Goal: Task Accomplishment & Management: Manage account settings

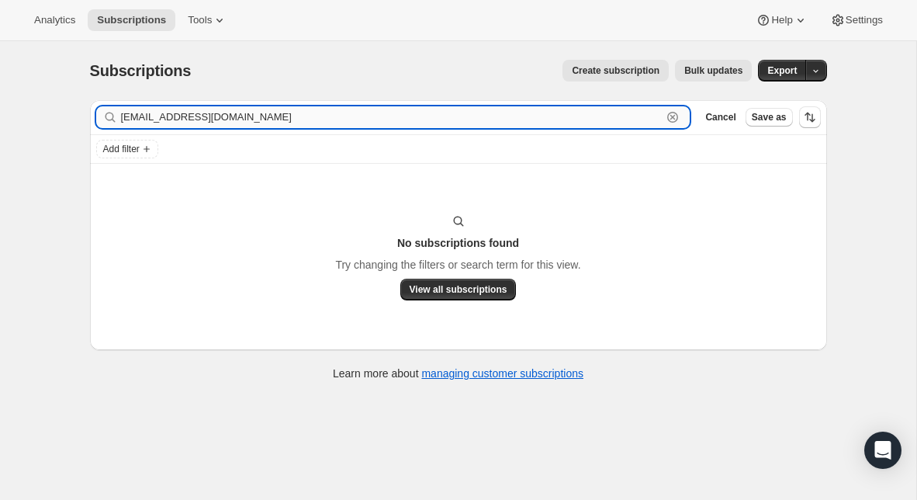
click at [185, 113] on input "[EMAIL_ADDRESS][DOMAIN_NAME]" at bounding box center [392, 117] width 542 height 22
paste input "[EMAIL_ADDRESS][DOMAIN_NAME]"
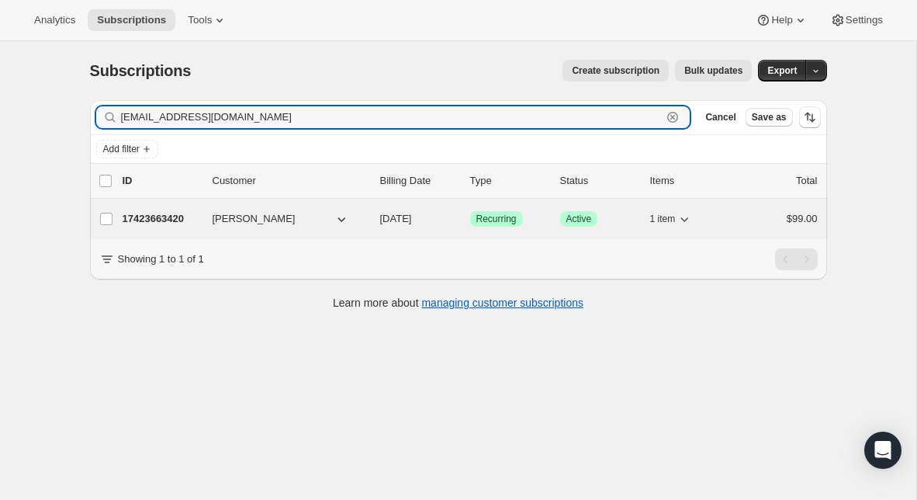
type input "[EMAIL_ADDRESS][DOMAIN_NAME]"
click at [152, 214] on p "17423663420" at bounding box center [162, 219] width 78 height 16
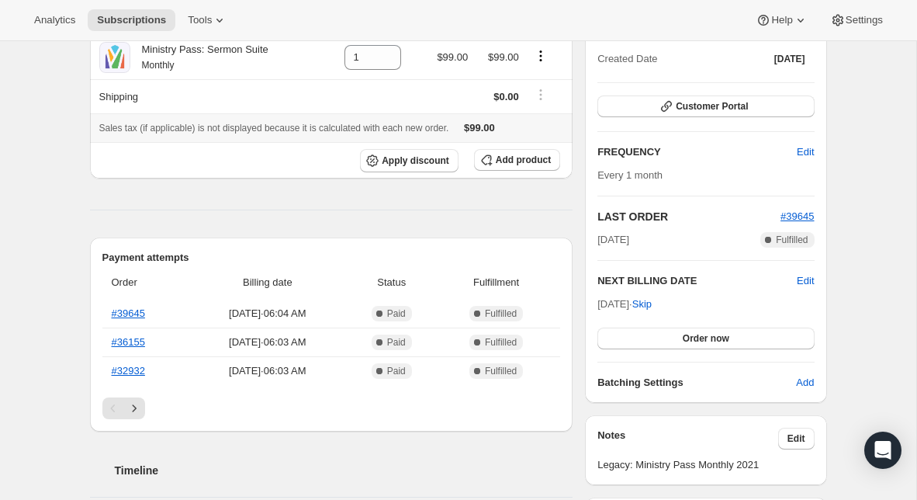
scroll to position [185, 0]
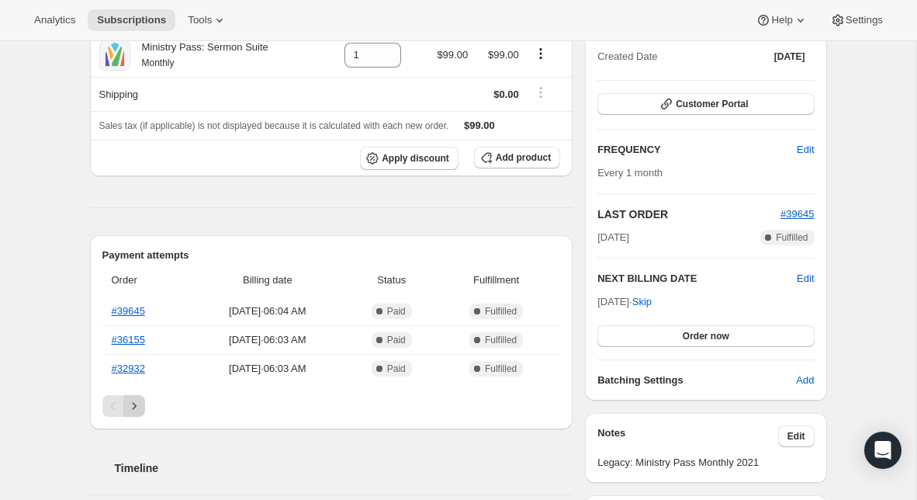
click at [138, 407] on icon "Next" at bounding box center [135, 406] width 16 height 16
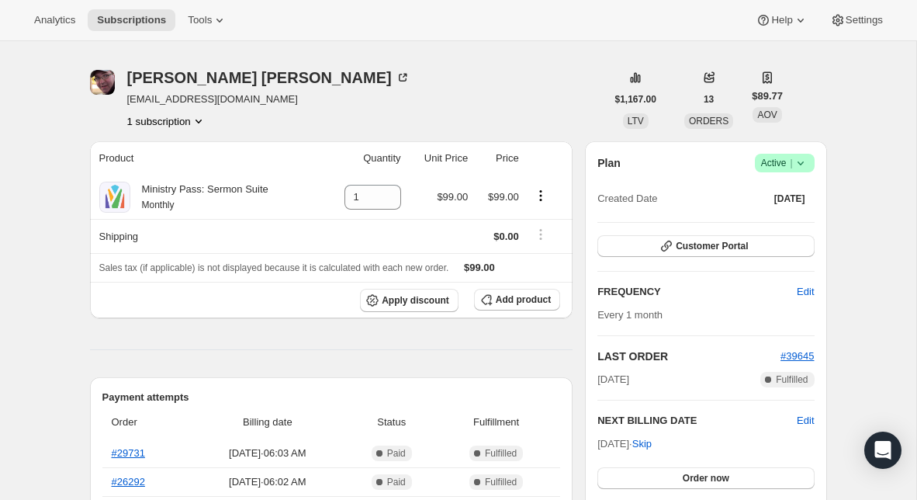
scroll to position [29, 0]
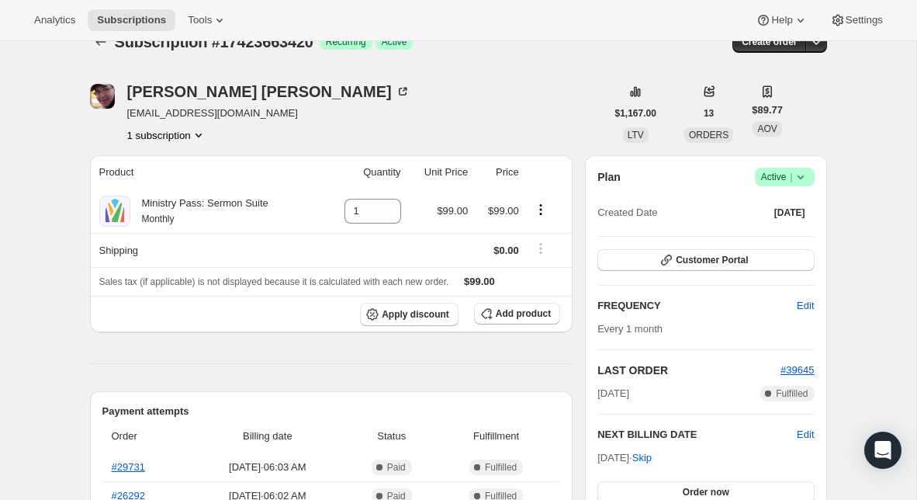
click at [799, 177] on icon at bounding box center [800, 177] width 6 height 4
click at [774, 241] on button "Cancel subscription" at bounding box center [780, 233] width 97 height 25
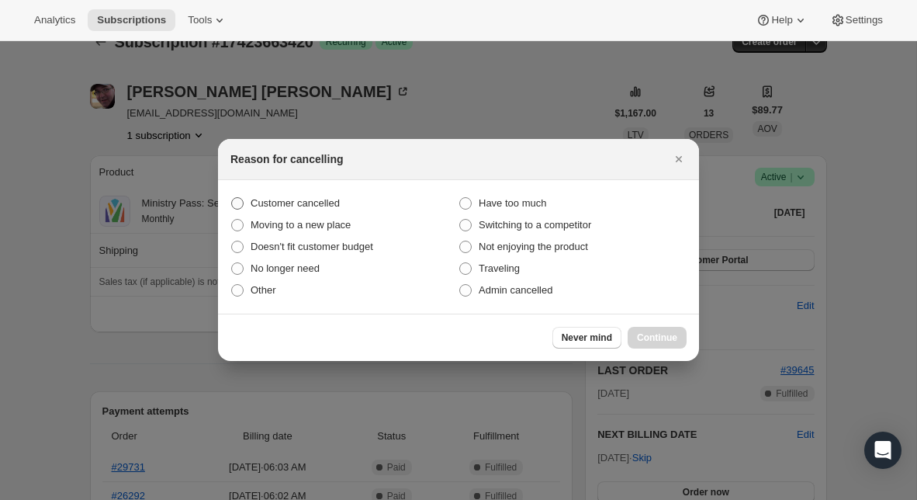
click at [358, 199] on label "Customer cancelled" at bounding box center [344, 203] width 228 height 22
click at [232, 198] on input "Customer cancelled" at bounding box center [231, 197] width 1 height 1
radio input "true"
click at [678, 341] on button "Continue" at bounding box center [657, 338] width 59 height 22
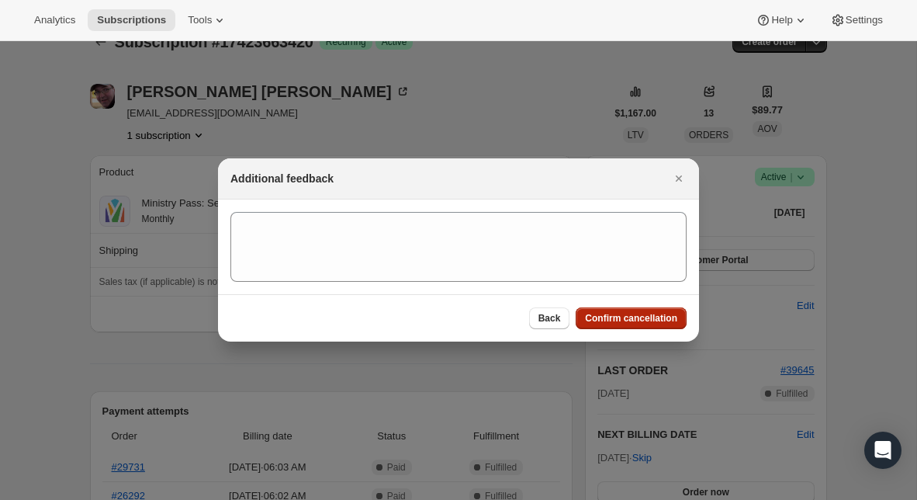
click at [653, 317] on span "Confirm cancellation" at bounding box center [631, 318] width 92 height 12
